Goal: Task Accomplishment & Management: Use online tool/utility

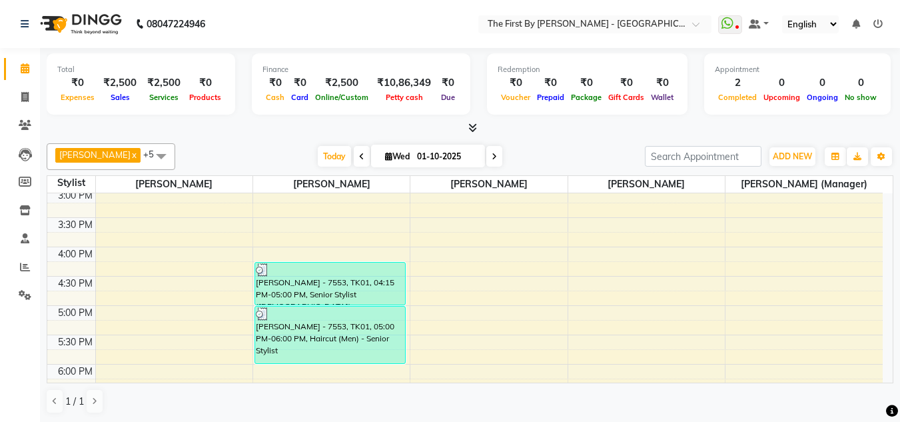
scroll to position [439, 0]
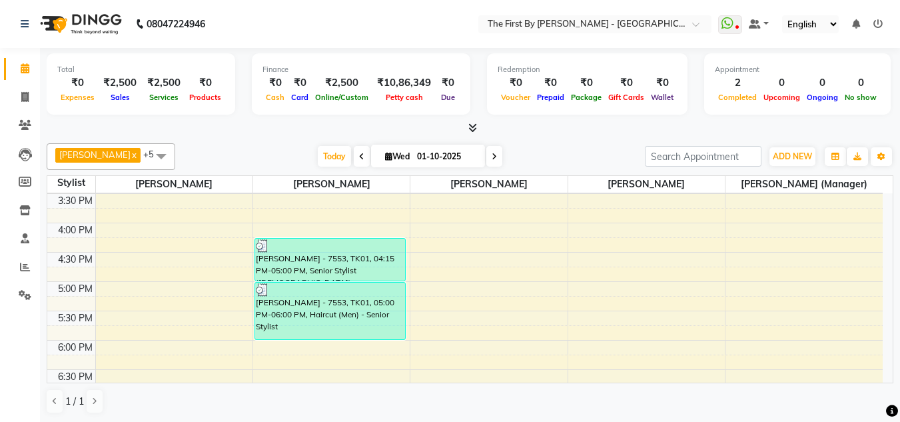
click at [266, 351] on div "8:00 AM 8:30 AM 9:00 AM 9:30 AM 10:00 AM 10:30 AM 11:00 AM 11:30 AM 12:00 PM 12…" at bounding box center [465, 135] width 836 height 762
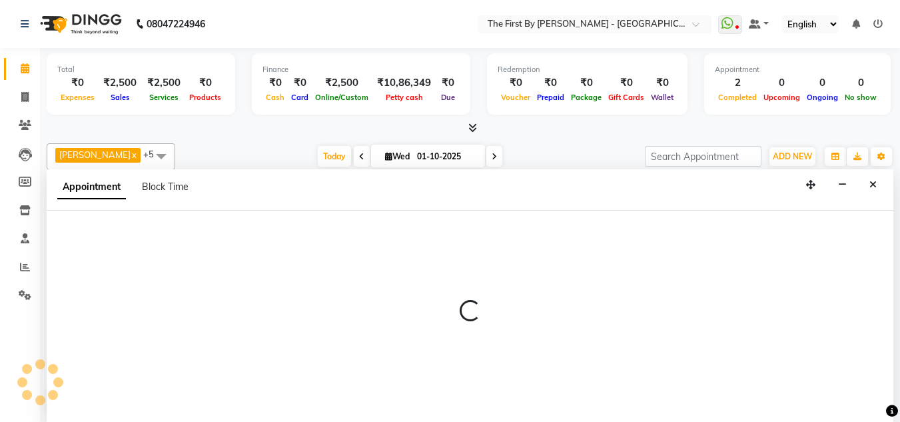
scroll to position [1, 0]
select select "68243"
select select "1080"
select select "tentative"
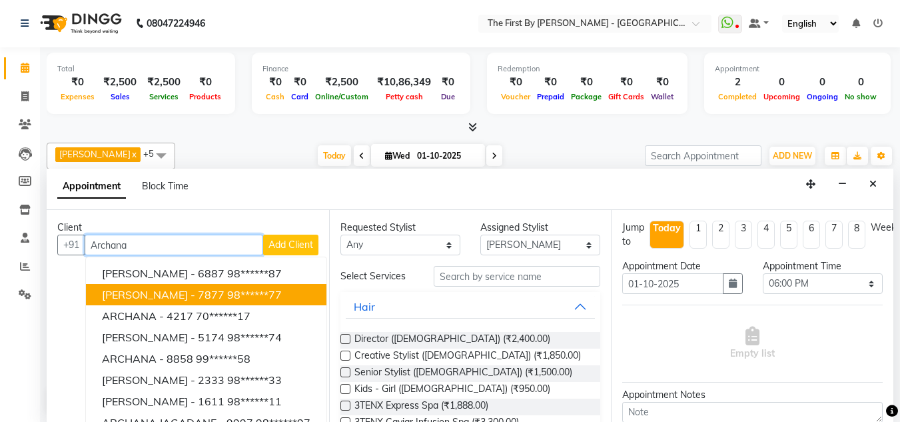
drag, startPoint x: 209, startPoint y: 283, endPoint x: 218, endPoint y: 299, distance: 18.8
click at [218, 299] on ngb-typeahead-window "[PERSON_NAME] - 6887 98******87 [PERSON_NAME] - 7877 98******77 ARCHANA - 4217 …" at bounding box center [206, 369] width 242 height 225
click at [218, 299] on span "[PERSON_NAME] - 7877" at bounding box center [163, 294] width 123 height 13
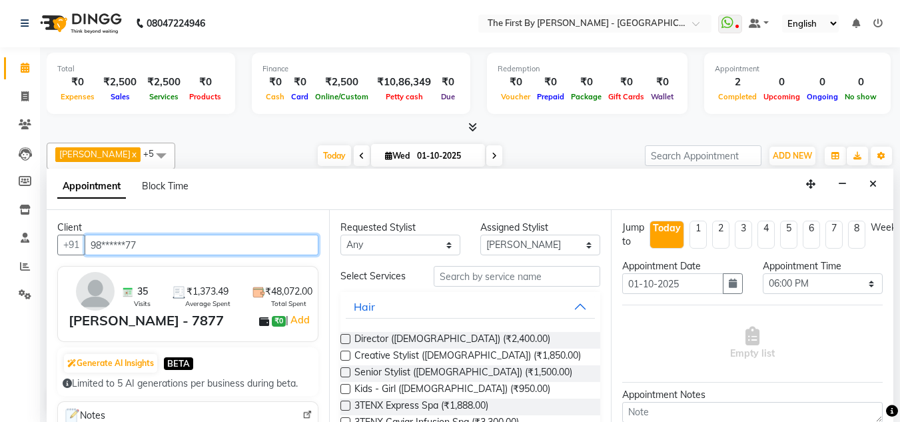
type input "98******77"
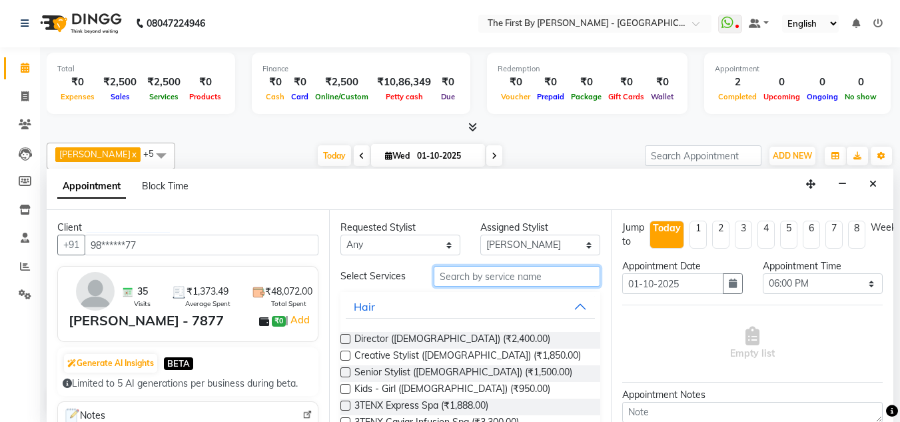
click at [543, 281] on input "text" at bounding box center [517, 276] width 167 height 21
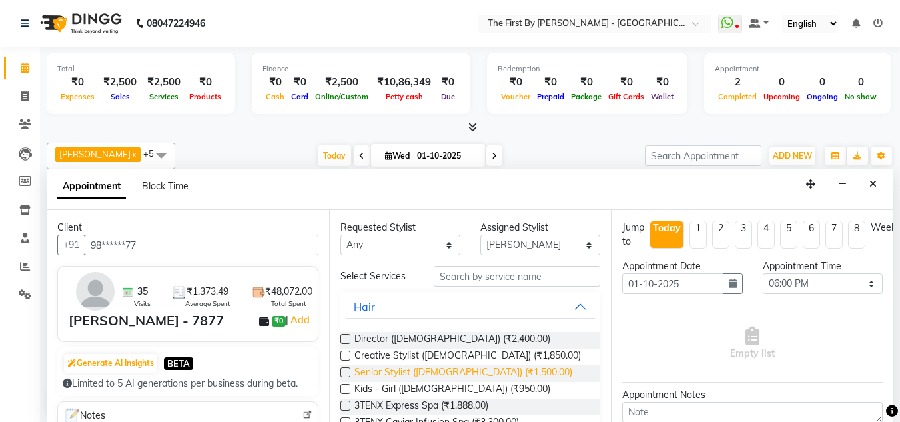
click at [481, 371] on span "Senior Stylist ([DEMOGRAPHIC_DATA]) (₹1,500.00)" at bounding box center [464, 373] width 218 height 17
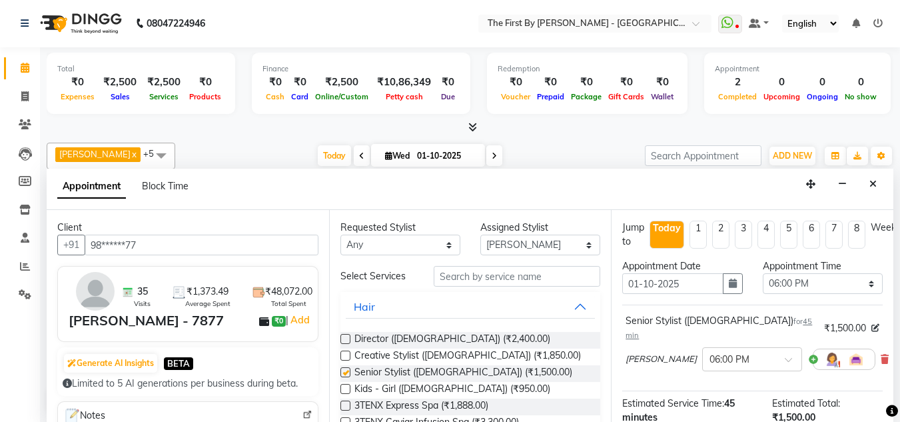
checkbox input "false"
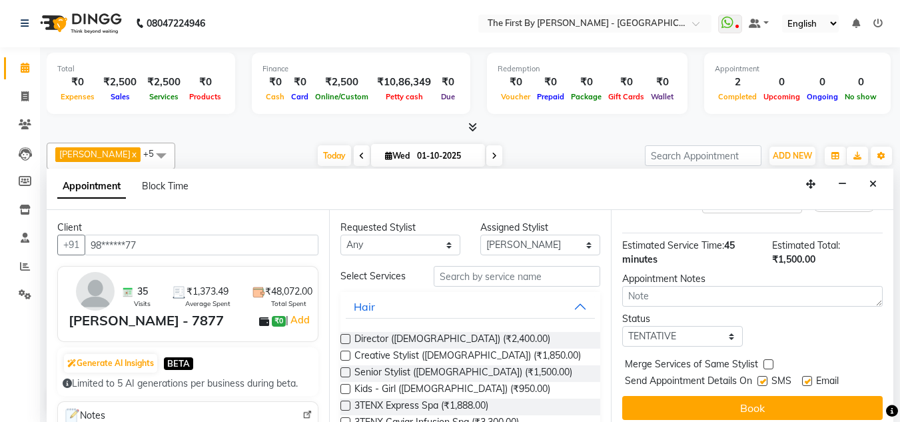
scroll to position [165, 0]
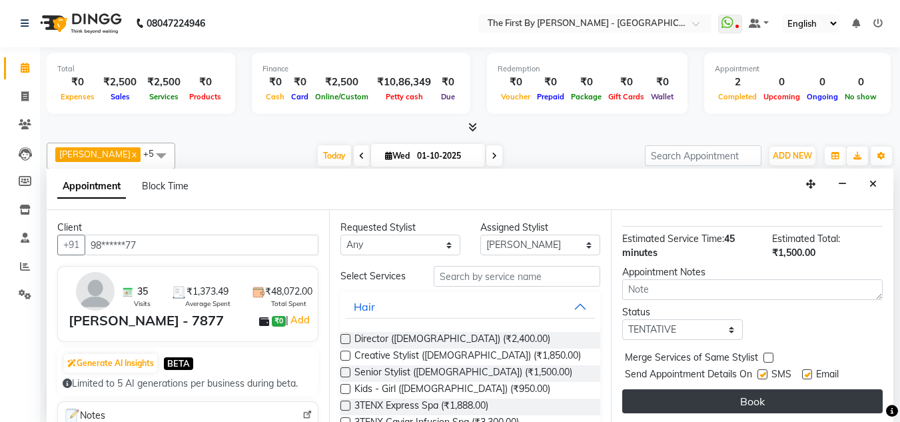
drag, startPoint x: 767, startPoint y: 384, endPoint x: 749, endPoint y: 391, distance: 19.2
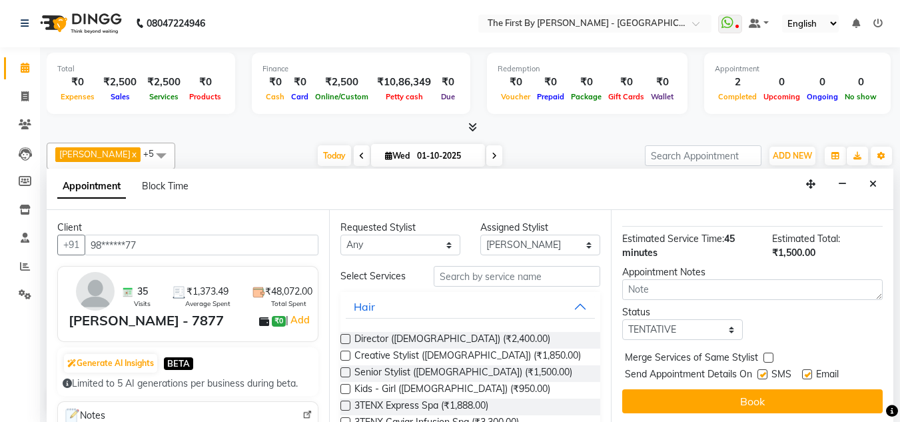
click at [765, 389] on button "Book" at bounding box center [753, 401] width 261 height 24
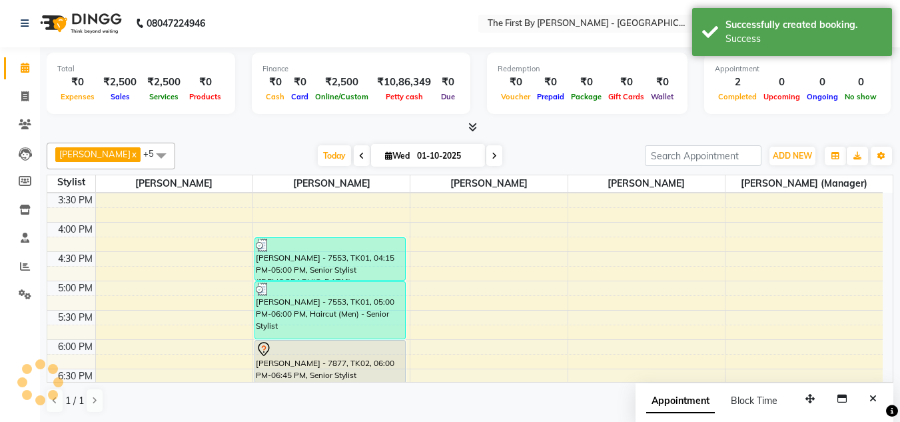
scroll to position [0, 0]
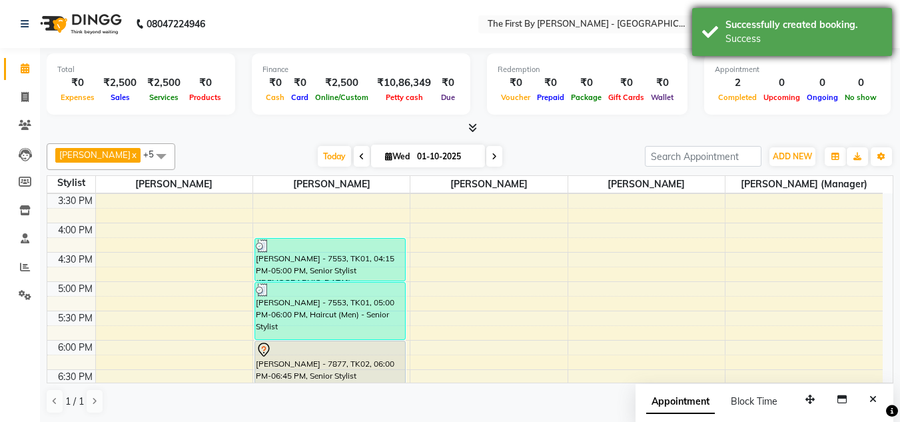
click at [703, 22] on div "Successfully created booking. Success" at bounding box center [793, 32] width 200 height 48
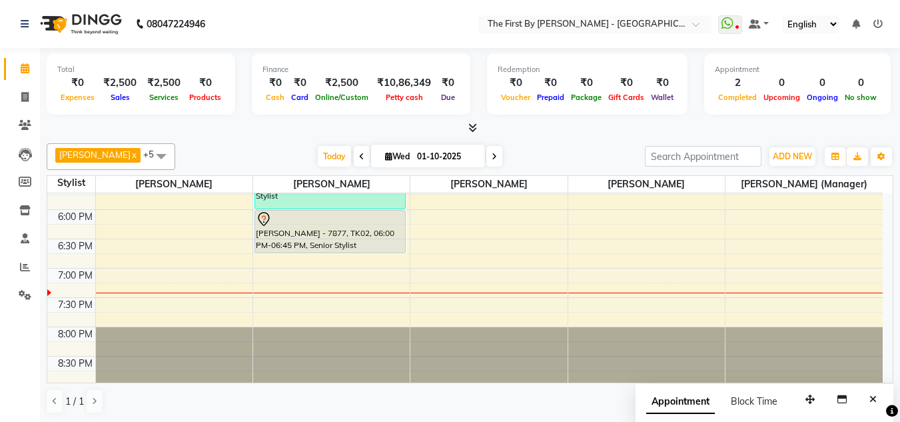
scroll to position [573, 0]
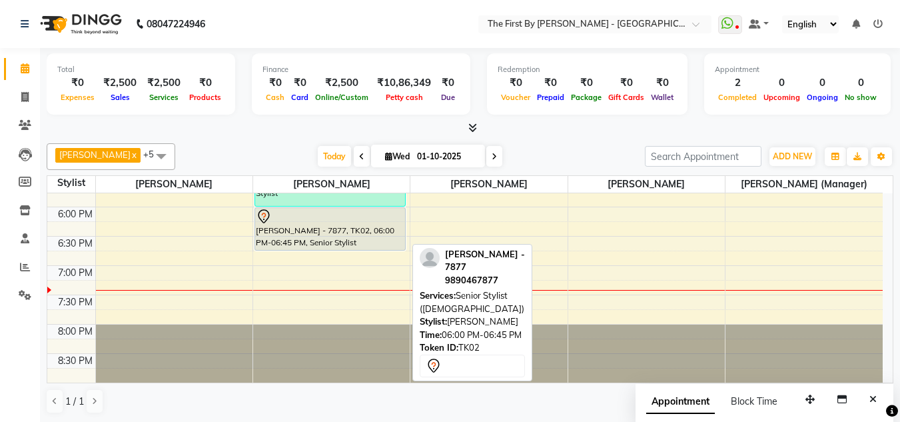
click at [365, 223] on div at bounding box center [330, 217] width 149 height 16
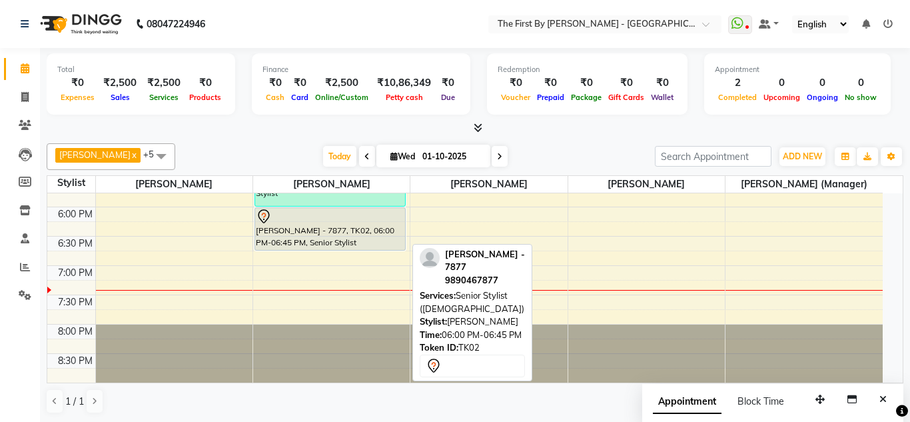
select select "7"
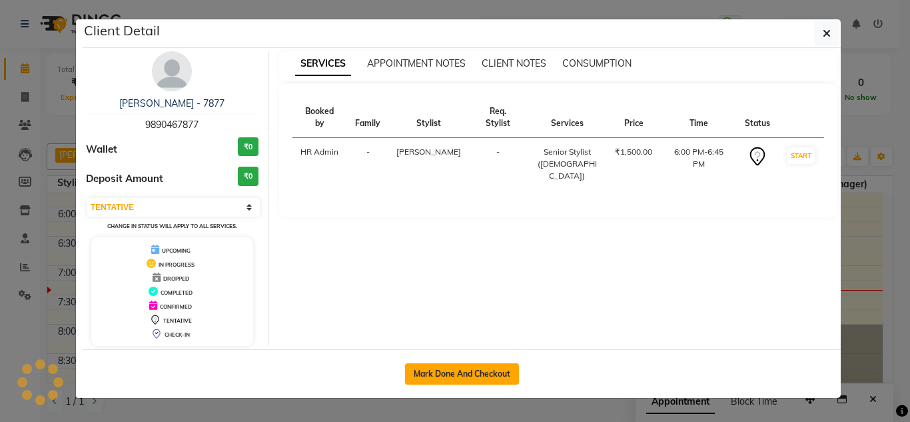
click at [472, 375] on button "Mark Done And Checkout" at bounding box center [462, 373] width 114 height 21
select select "service"
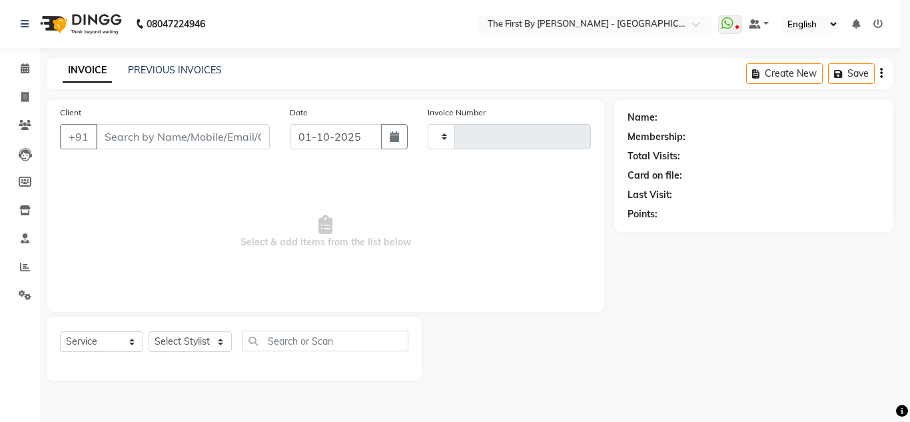
type input "0599"
select select "6407"
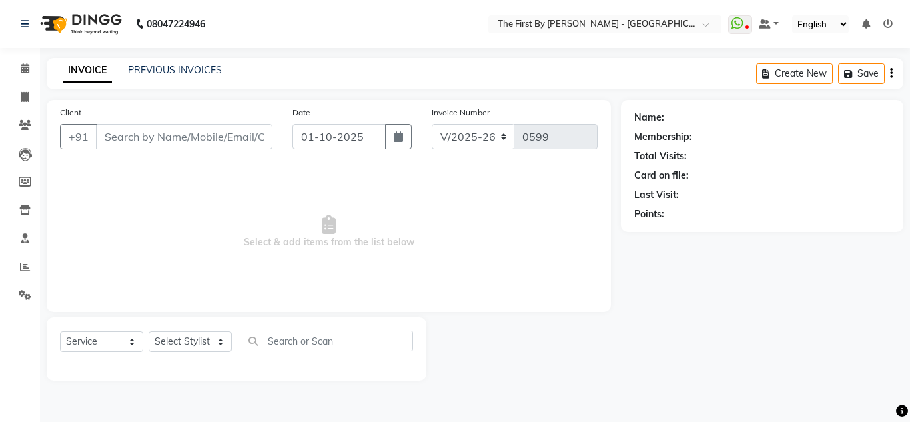
type input "98******77"
select select "68243"
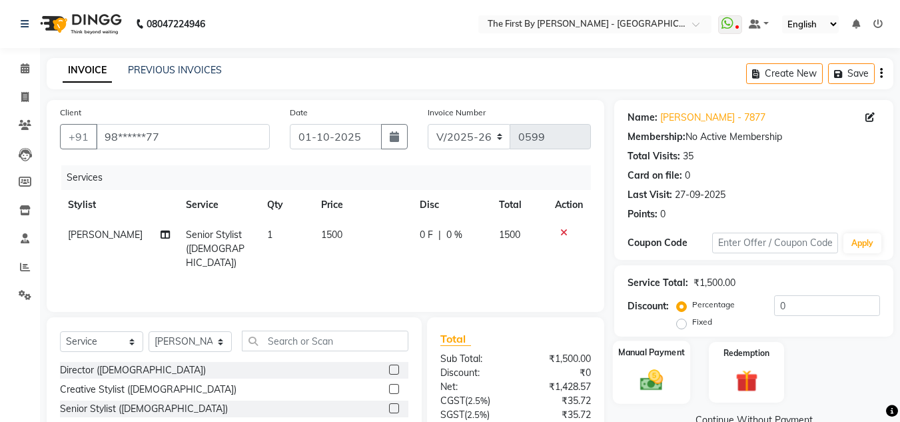
click at [626, 399] on div "Manual Payment" at bounding box center [652, 372] width 78 height 63
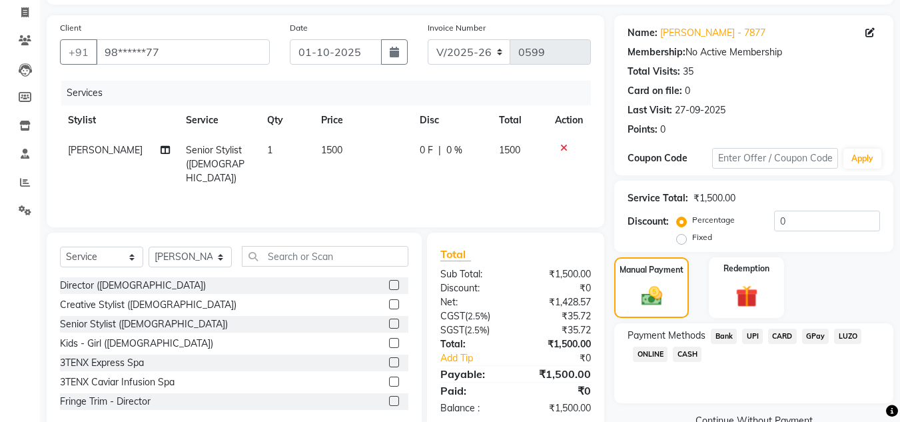
scroll to position [113, 0]
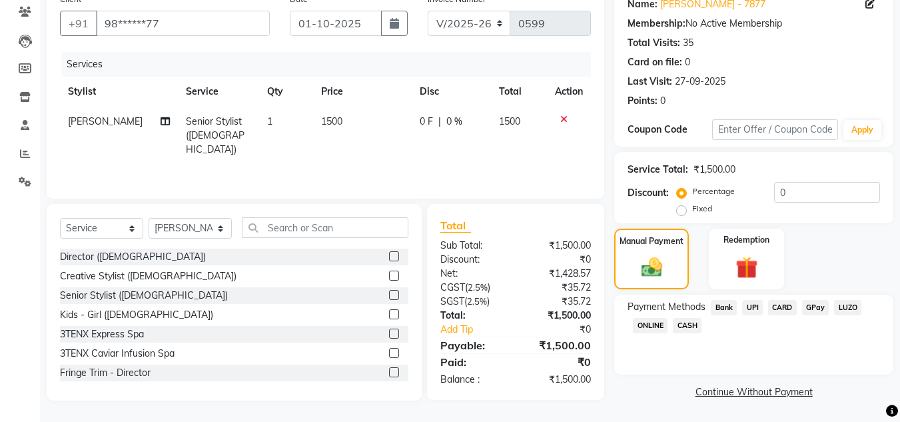
click at [758, 315] on div "UPI" at bounding box center [750, 309] width 26 height 18
click at [755, 307] on span "UPI" at bounding box center [753, 307] width 21 height 15
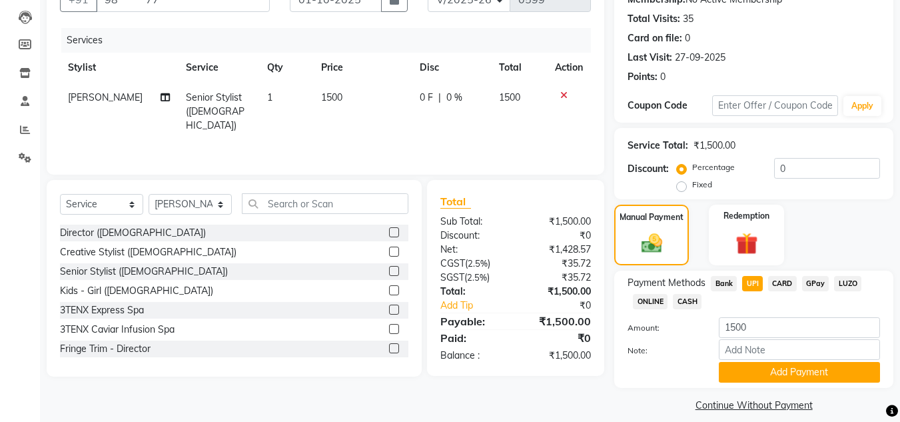
scroll to position [151, 0]
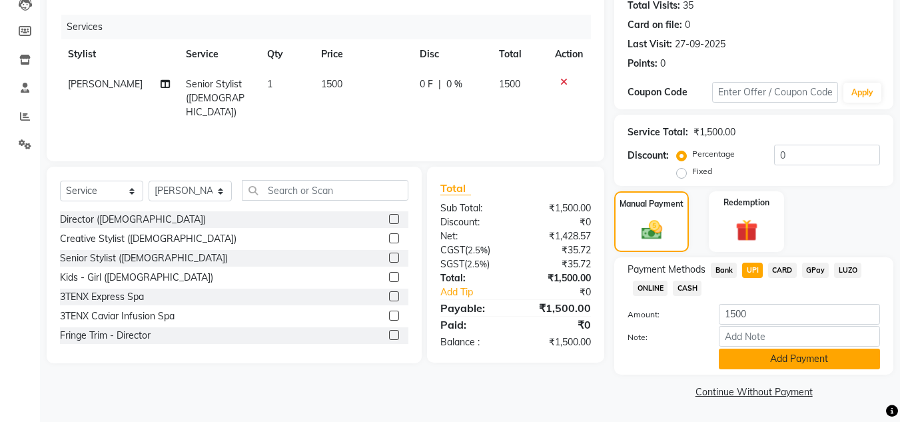
click at [779, 353] on button "Add Payment" at bounding box center [799, 359] width 161 height 21
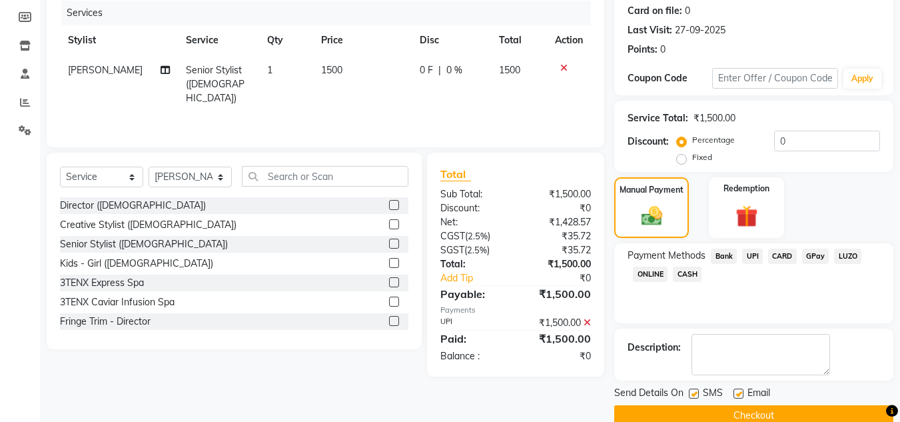
scroll to position [189, 0]
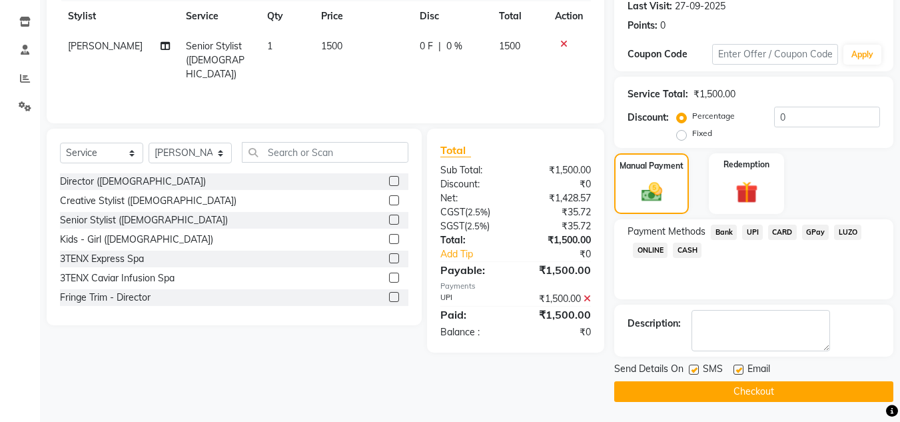
click at [785, 398] on button "Checkout" at bounding box center [754, 391] width 279 height 21
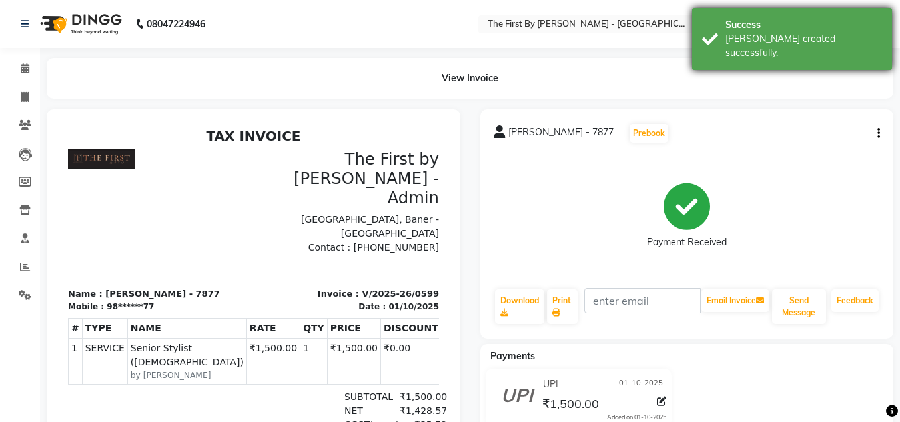
click at [852, 22] on div "Success" at bounding box center [804, 25] width 157 height 14
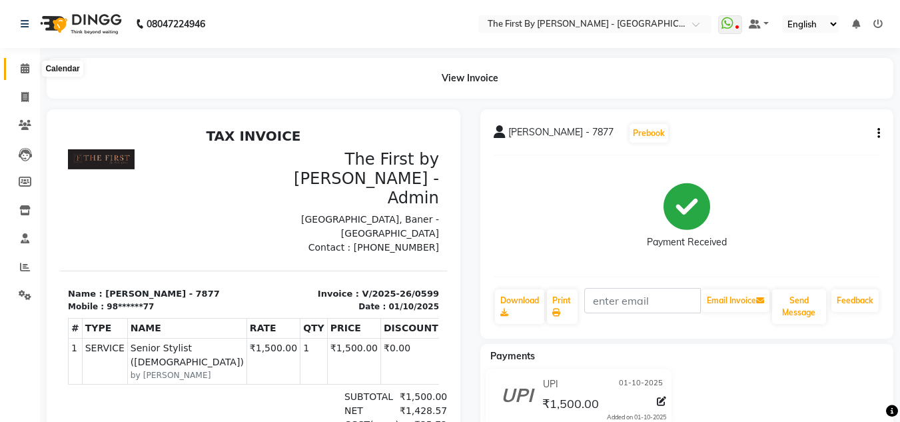
drag, startPoint x: 21, startPoint y: 64, endPoint x: 40, endPoint y: 75, distance: 21.8
click at [21, 64] on icon at bounding box center [25, 68] width 9 height 10
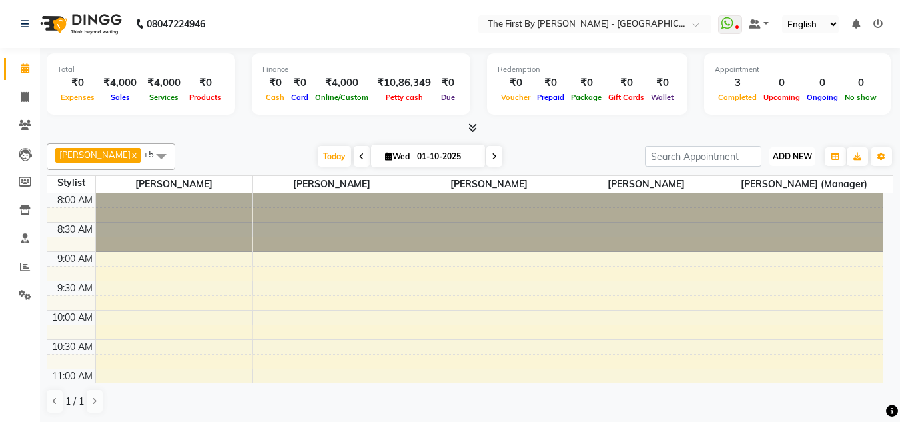
click at [802, 155] on span "ADD NEW" at bounding box center [792, 156] width 39 height 10
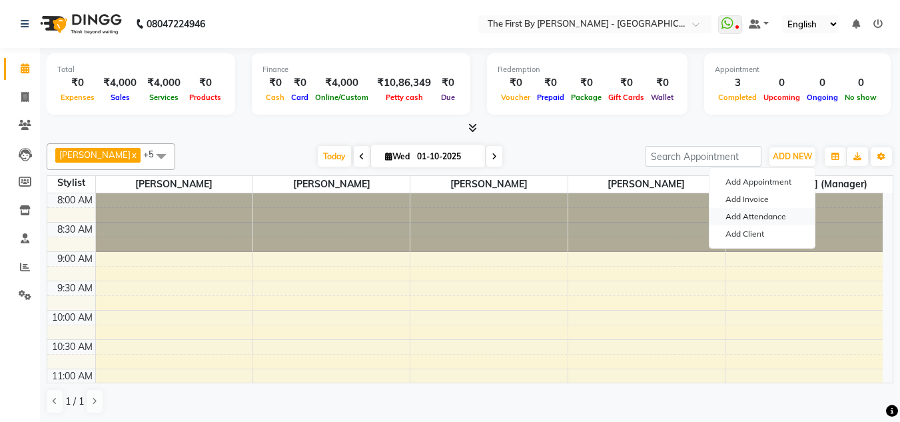
click at [780, 219] on link "Add Attendance" at bounding box center [762, 216] width 105 height 17
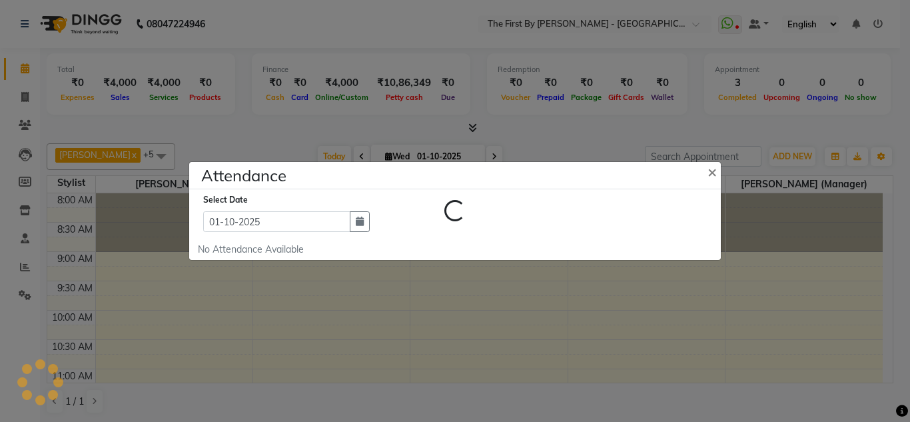
select select "A"
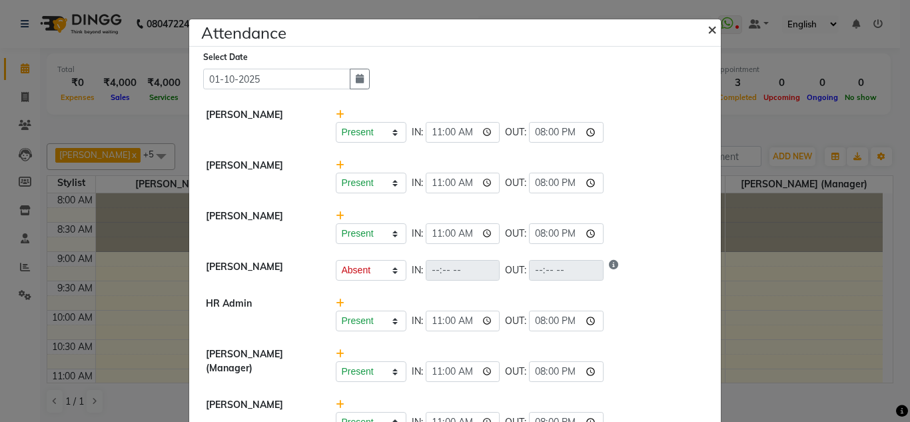
click at [709, 23] on span "×" at bounding box center [712, 29] width 9 height 20
